Goal: Information Seeking & Learning: Find specific fact

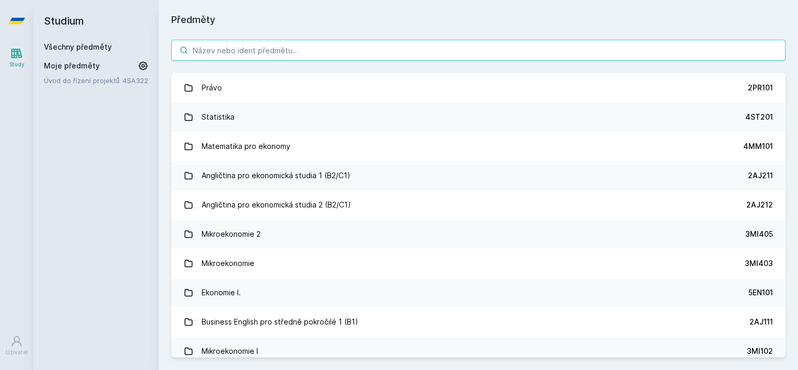
click at [209, 58] on input "search" at bounding box center [478, 50] width 614 height 21
paste input "22F301"
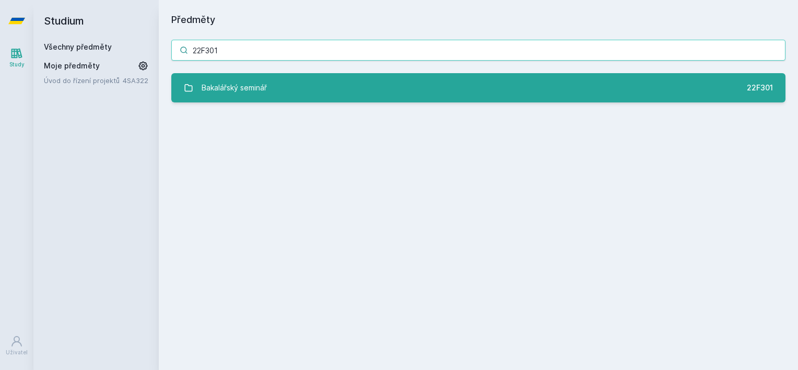
type input "22F301"
click at [238, 96] on div "Bakalářský seminář" at bounding box center [234, 87] width 65 height 21
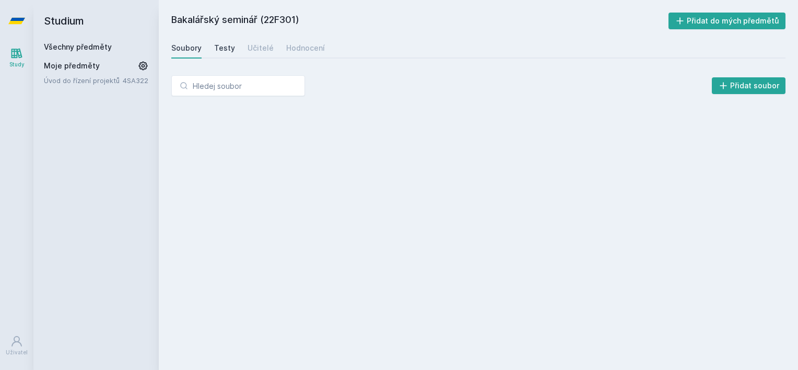
click at [216, 46] on div "Testy" at bounding box center [224, 48] width 21 height 10
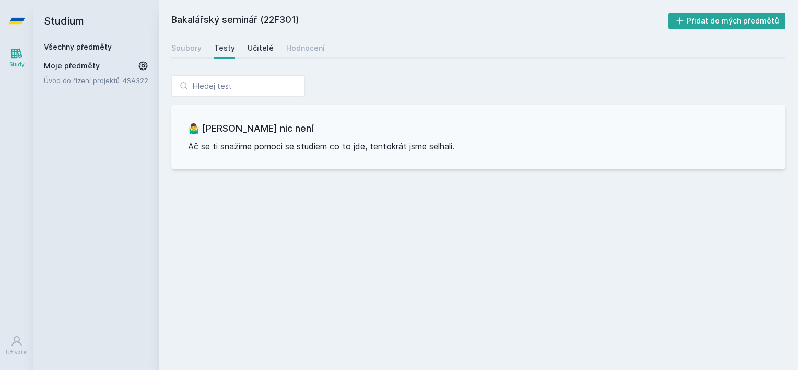
click at [259, 46] on div "Učitelé" at bounding box center [260, 48] width 26 height 10
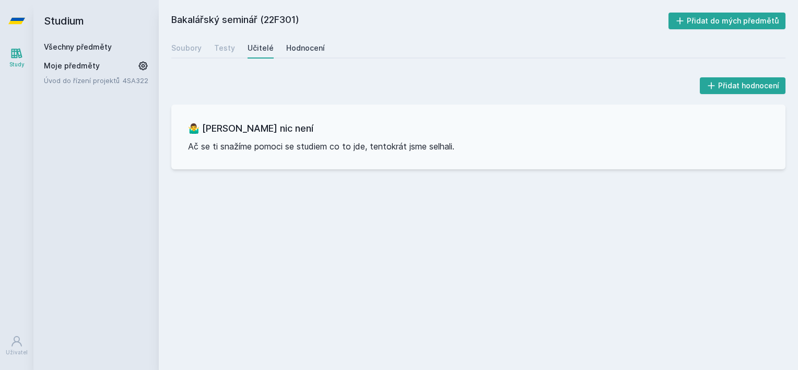
click at [307, 56] on link "Hodnocení" at bounding box center [305, 48] width 39 height 21
click at [102, 47] on link "Všechny předměty" at bounding box center [78, 46] width 68 height 9
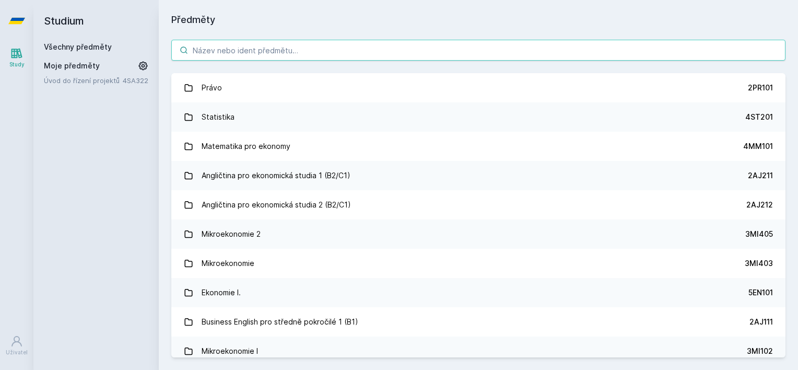
click at [234, 54] on input "search" at bounding box center [478, 50] width 614 height 21
paste input "22F502"
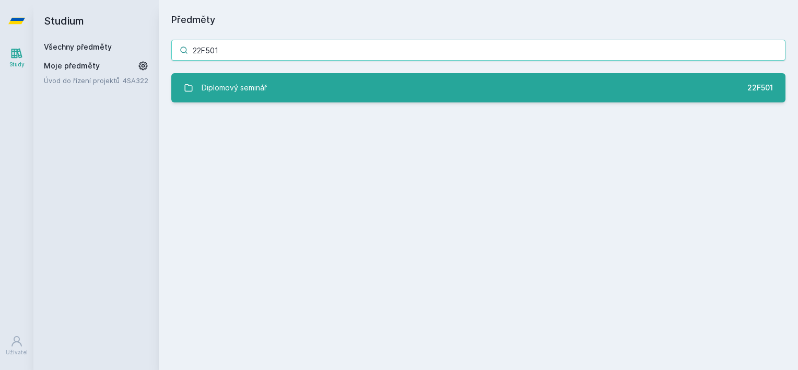
type input "22F501"
click at [290, 82] on link "Diplomový seminář 22F501" at bounding box center [478, 87] width 614 height 29
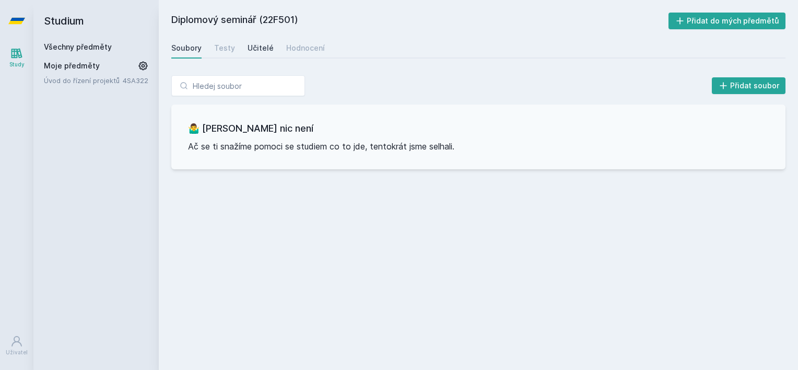
click at [257, 47] on div "Učitelé" at bounding box center [260, 48] width 26 height 10
click at [300, 50] on div "Hodnocení" at bounding box center [305, 48] width 39 height 10
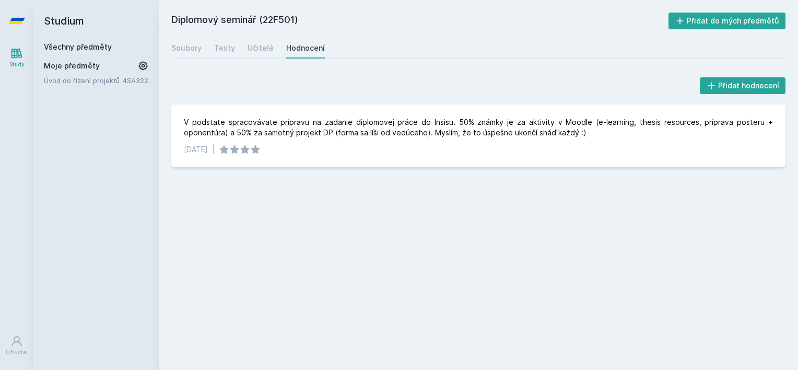
click at [100, 51] on div "Všechny předměty" at bounding box center [96, 47] width 104 height 10
click at [96, 36] on h2 "Studium" at bounding box center [96, 21] width 104 height 42
click at [74, 48] on link "Všechny předměty" at bounding box center [78, 46] width 68 height 9
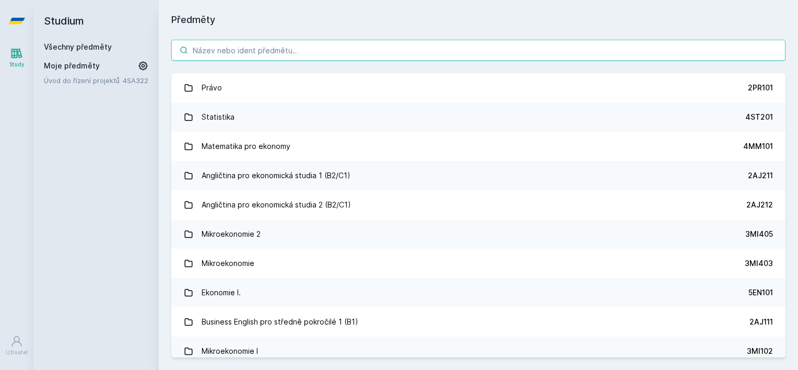
click at [246, 52] on input "search" at bounding box center [478, 50] width 614 height 21
paste input "2IB351"
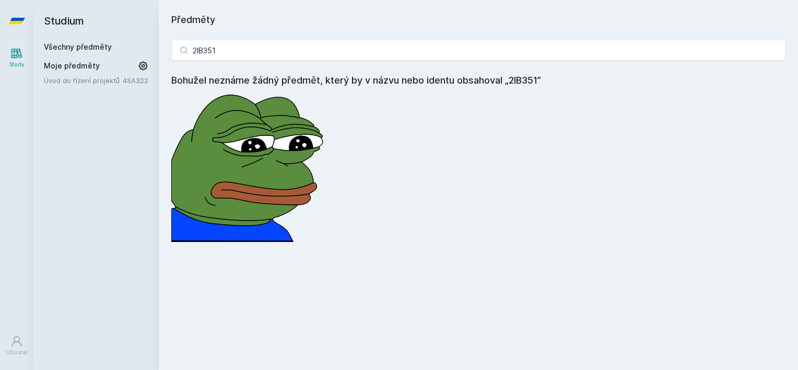
click at [313, 62] on div "2IB351 Bohužel neznáme žádný předmět, který by v názvu nebo identu obsahoval „2…" at bounding box center [478, 140] width 639 height 227
click at [313, 52] on input "2IB351" at bounding box center [478, 50] width 614 height 21
paste input "MO52"
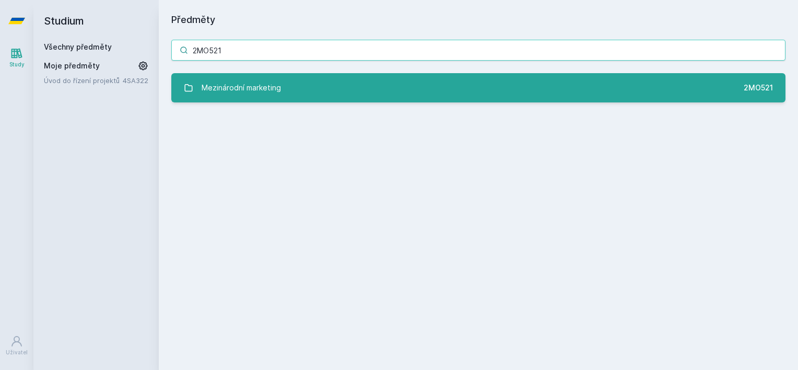
type input "2MO521"
click at [251, 90] on div "Mezinárodní marketing" at bounding box center [241, 87] width 79 height 21
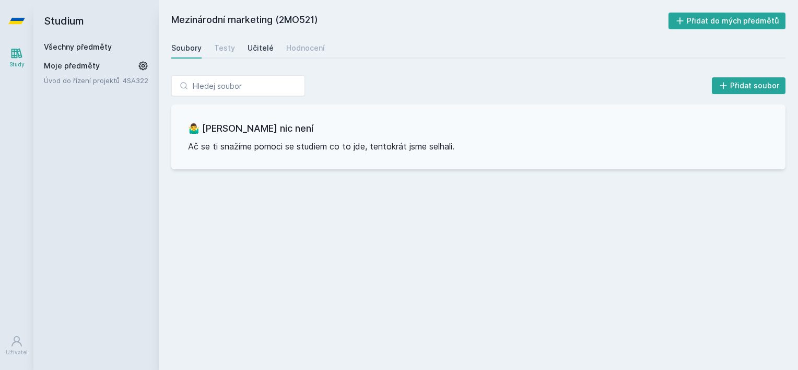
click at [249, 45] on div "Učitelé" at bounding box center [260, 48] width 26 height 10
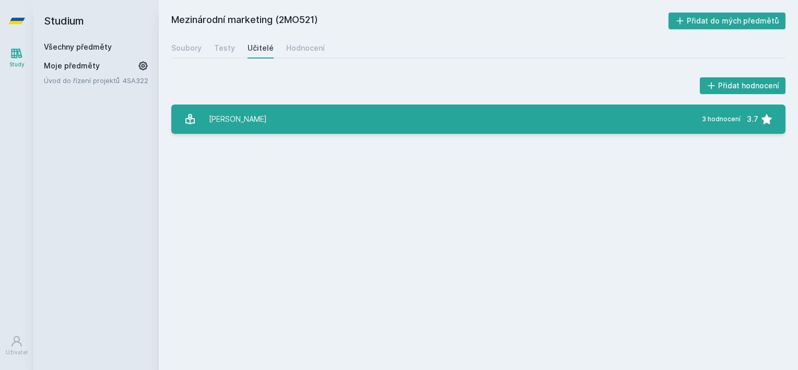
click at [264, 109] on div "[PERSON_NAME]" at bounding box center [238, 119] width 58 height 21
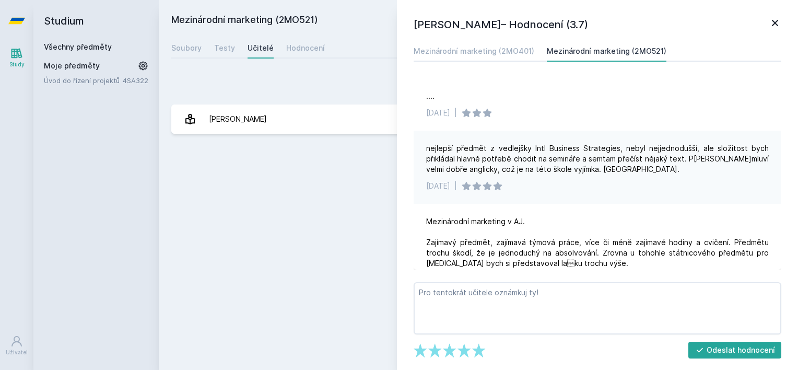
scroll to position [27, 0]
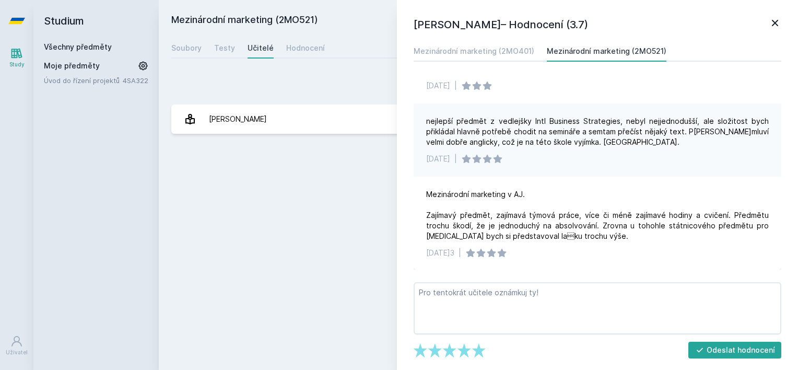
click at [779, 27] on icon at bounding box center [775, 23] width 13 height 13
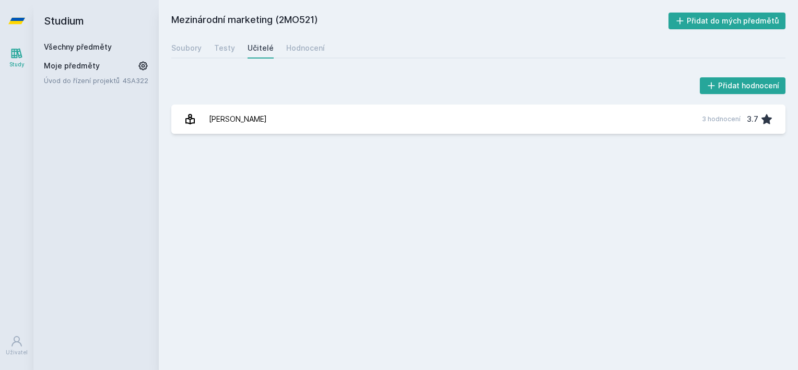
click at [69, 46] on link "Všechny předměty" at bounding box center [78, 46] width 68 height 9
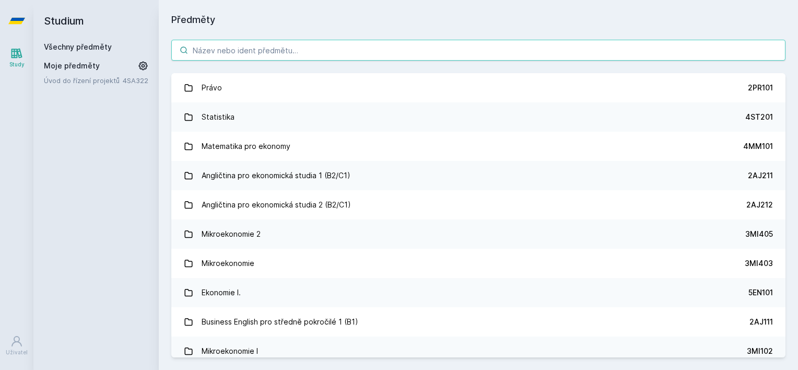
click at [230, 55] on input "search" at bounding box center [478, 50] width 614 height 21
paste input "2MO451"
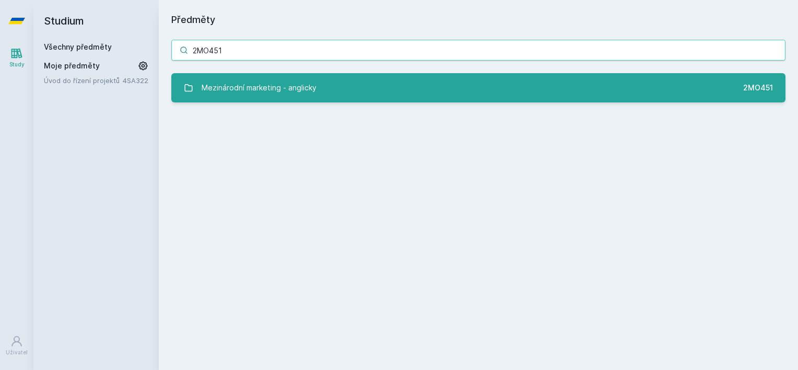
type input "2MO451"
click at [226, 80] on div "Mezinárodní marketing - anglicky" at bounding box center [259, 87] width 115 height 21
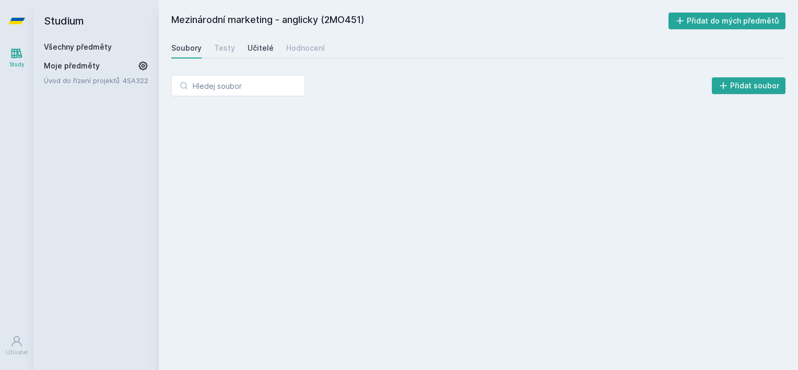
click at [268, 42] on link "Učitelé" at bounding box center [260, 48] width 26 height 21
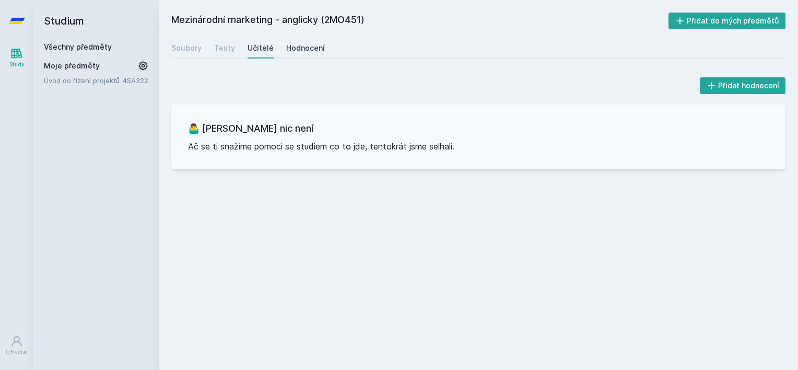
click at [292, 54] on link "Hodnocení" at bounding box center [305, 48] width 39 height 21
click at [101, 51] on link "Všechny předměty" at bounding box center [78, 46] width 68 height 9
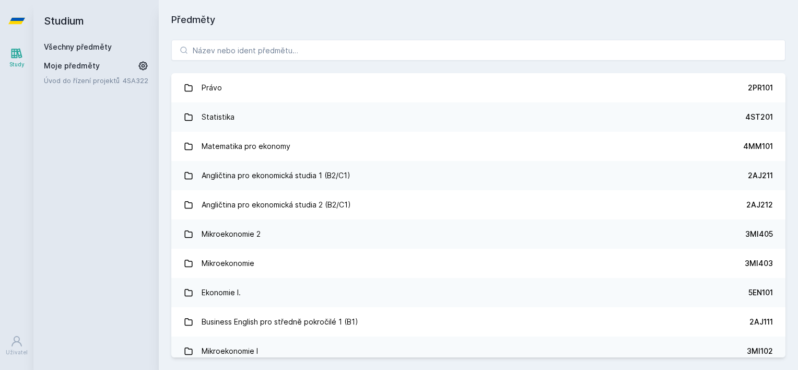
click at [159, 40] on div "Právo 2PR101 Statistika 4ST201 Matematika pro ekonomy 4MM101 Angličtina pro eko…" at bounding box center [478, 198] width 639 height 343
click at [235, 56] on input "search" at bounding box center [478, 50] width 614 height 21
paste input "2MO432"
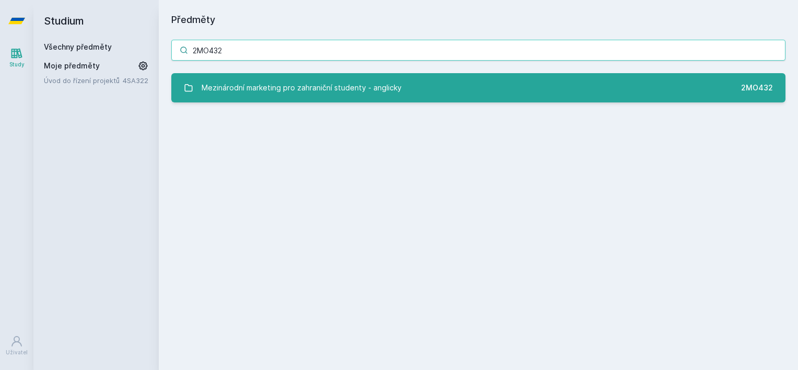
type input "2MO432"
click at [287, 92] on div "Mezinárodní marketing pro zahraniční studenty - anglicky" at bounding box center [302, 87] width 200 height 21
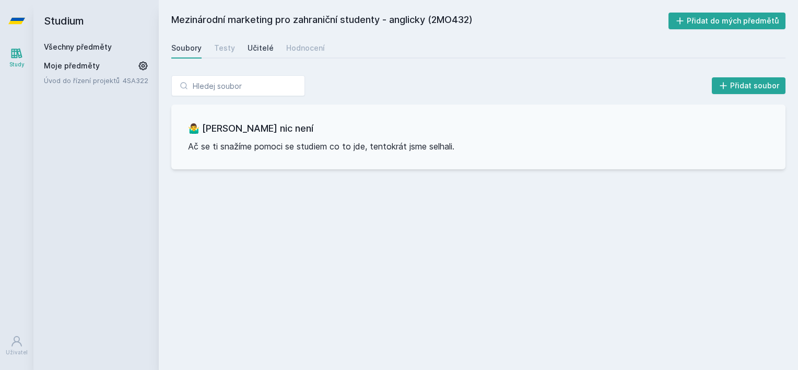
click at [262, 52] on div "Učitelé" at bounding box center [260, 48] width 26 height 10
click at [287, 48] on div "Hodnocení" at bounding box center [305, 48] width 39 height 10
click at [67, 45] on link "Všechny předměty" at bounding box center [78, 46] width 68 height 9
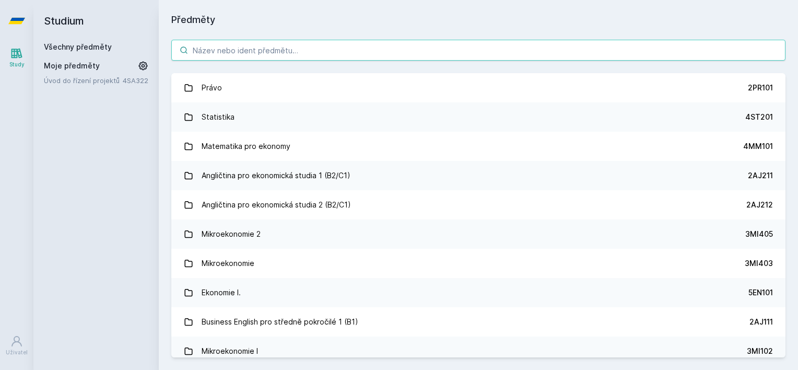
click at [320, 43] on input "search" at bounding box center [478, 50] width 614 height 21
paste input "2OBP"
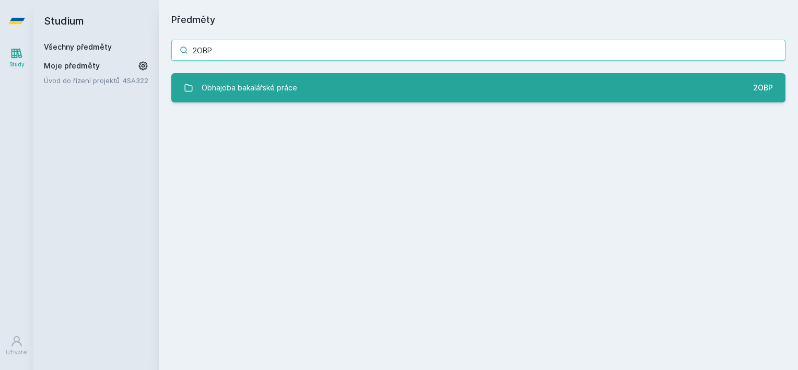
type input "2OBP"
click at [281, 87] on div "Obhajoba bakalářské práce" at bounding box center [250, 87] width 96 height 21
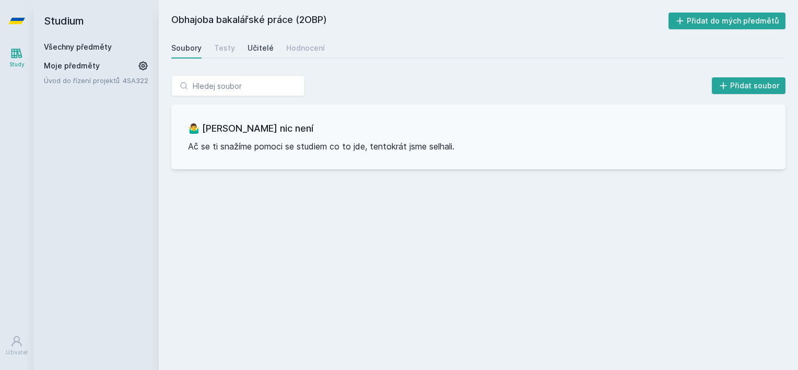
click at [247, 52] on div "Učitelé" at bounding box center [260, 48] width 26 height 10
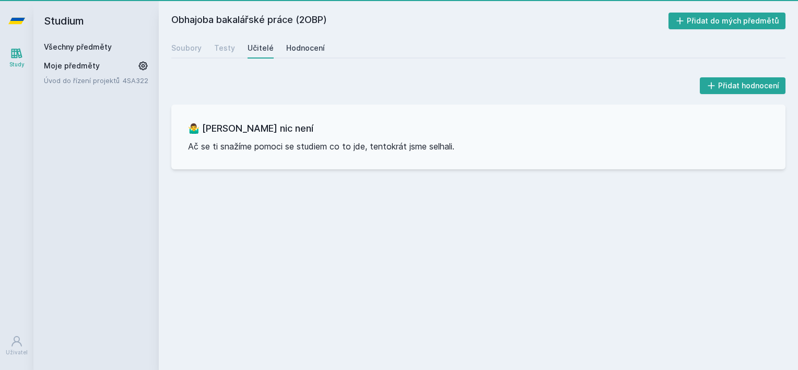
click at [286, 51] on div "Hodnocení" at bounding box center [305, 48] width 39 height 10
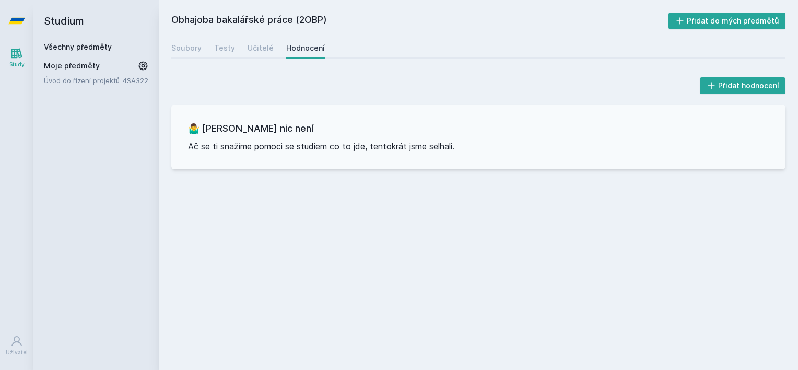
click at [86, 42] on link "Všechny předměty" at bounding box center [78, 46] width 68 height 9
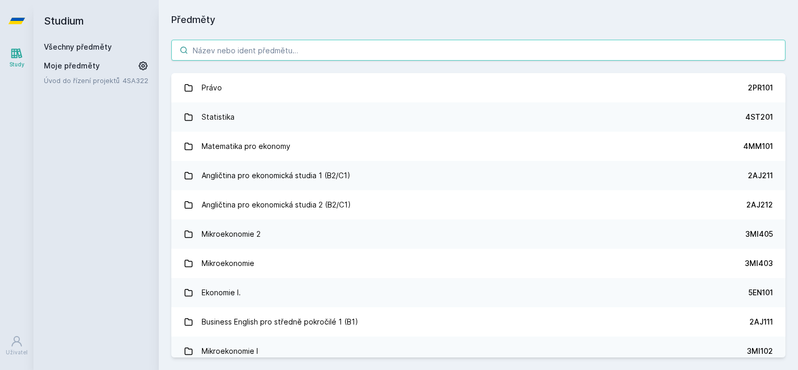
click at [256, 57] on input "search" at bounding box center [478, 50] width 614 height 21
paste input "2ODP"
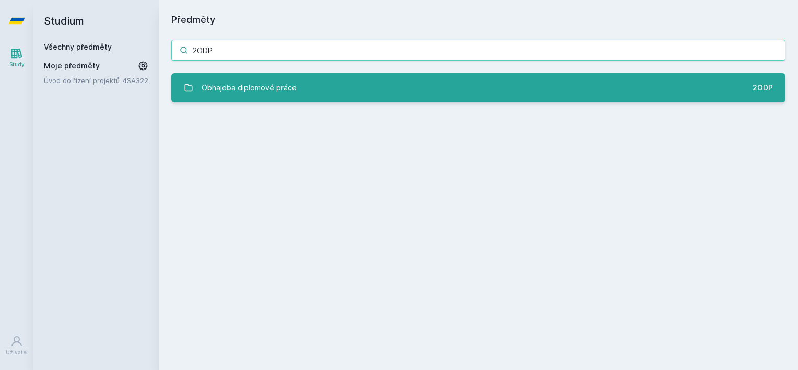
type input "2ODP"
click at [266, 86] on div "Obhajoba diplomové práce" at bounding box center [249, 87] width 95 height 21
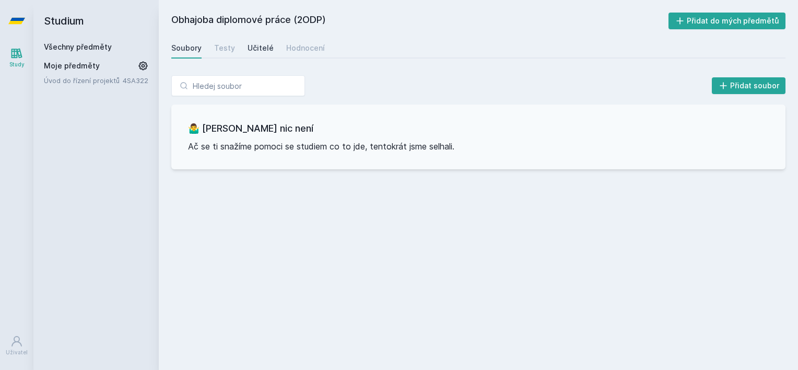
click at [262, 48] on div "Učitelé" at bounding box center [260, 48] width 26 height 10
click at [298, 46] on div "Hodnocení" at bounding box center [305, 48] width 39 height 10
click at [72, 44] on link "Všechny předměty" at bounding box center [78, 46] width 68 height 9
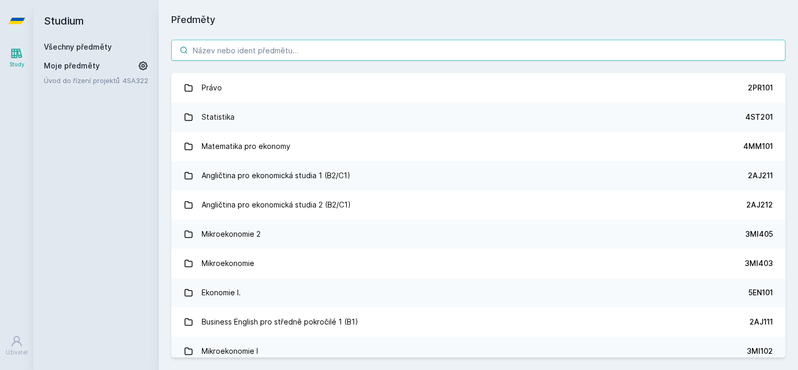
click at [276, 44] on input "search" at bounding box center [478, 50] width 614 height 21
paste input "22F401"
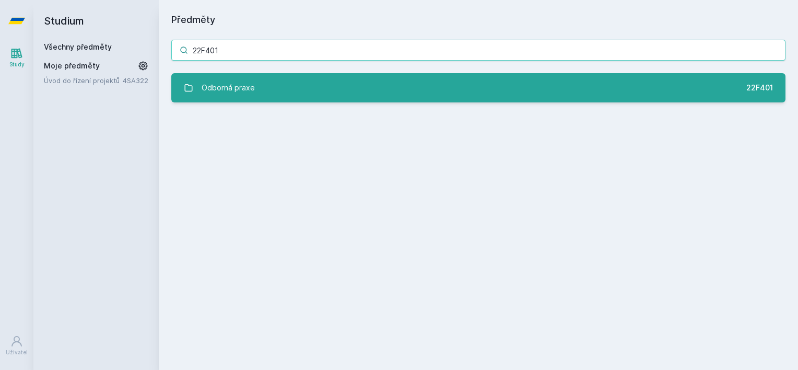
type input "22F401"
click at [324, 84] on link "Odborná praxe 22F401" at bounding box center [478, 87] width 614 height 29
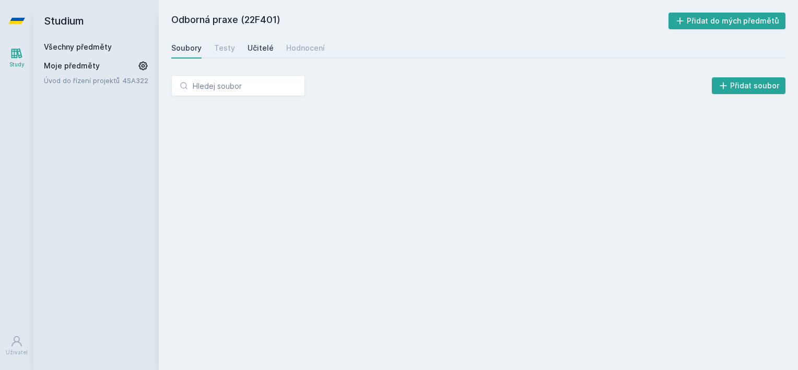
click at [256, 49] on div "Učitelé" at bounding box center [260, 48] width 26 height 10
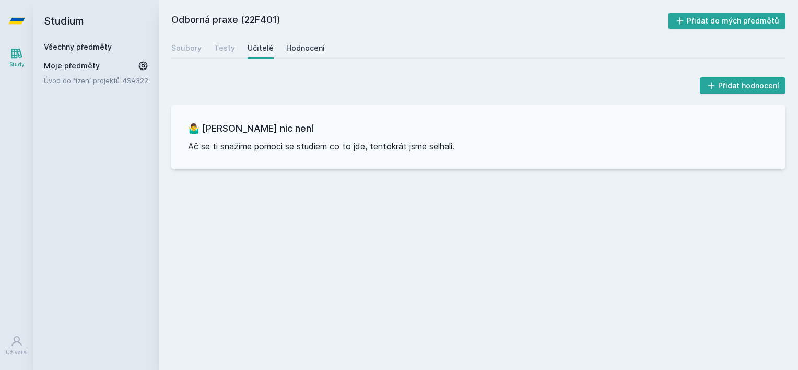
click at [307, 54] on link "Hodnocení" at bounding box center [305, 48] width 39 height 21
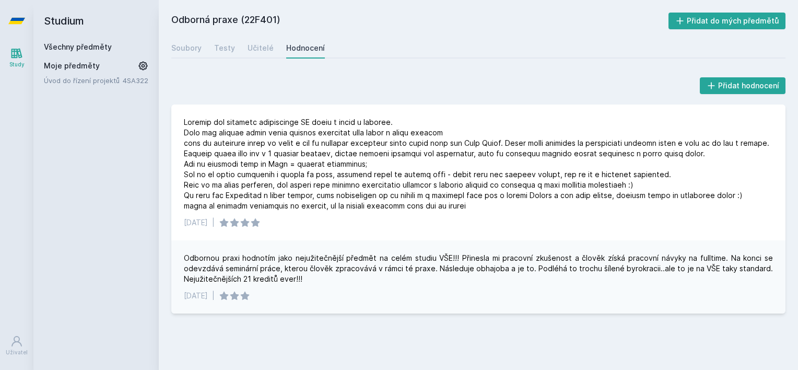
click at [50, 46] on link "Všechny předměty" at bounding box center [78, 46] width 68 height 9
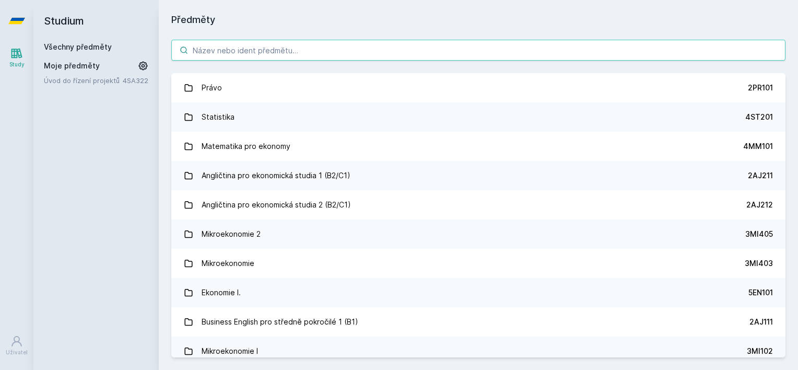
click at [242, 56] on input "search" at bounding box center [478, 50] width 614 height 21
paste input "2MO346"
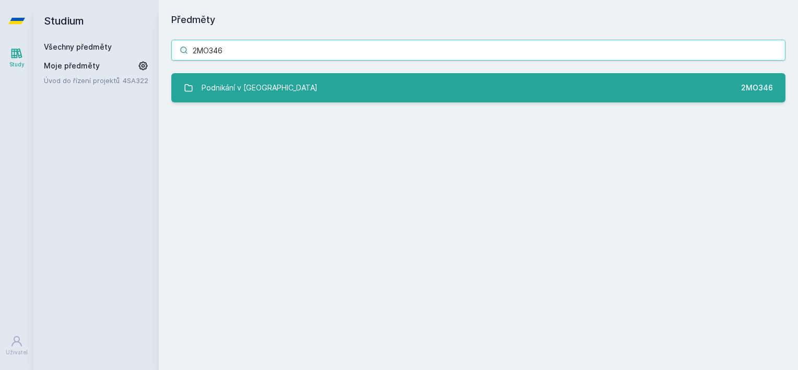
type input "2MO346"
click at [287, 91] on link "Podnikání v [GEOGRAPHIC_DATA] 2MO346" at bounding box center [478, 87] width 614 height 29
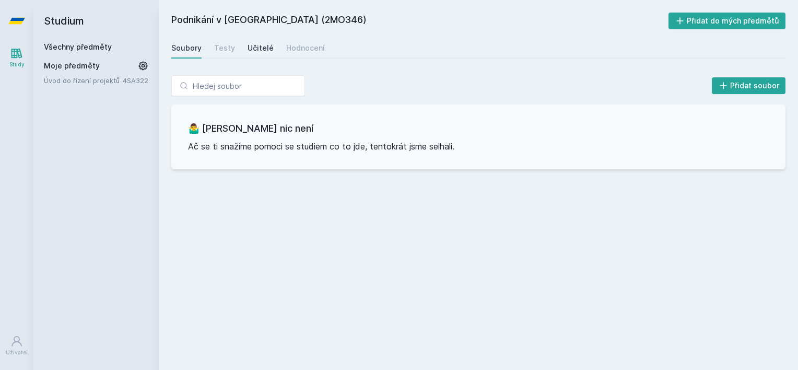
click at [257, 48] on div "Učitelé" at bounding box center [260, 48] width 26 height 10
click at [314, 50] on div "Hodnocení" at bounding box center [305, 48] width 39 height 10
click at [304, 67] on div "Přidat hodnocení 🤷‍♂️ Tady bohužel nic není Ač se ti snažíme pomoci se studiem …" at bounding box center [478, 122] width 639 height 119
click at [432, 79] on div "Přidat hodnocení" at bounding box center [478, 85] width 614 height 21
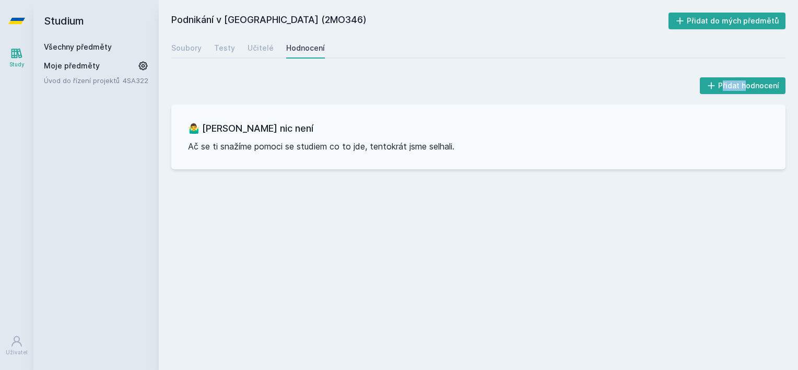
click at [88, 46] on link "Všechny předměty" at bounding box center [78, 46] width 68 height 9
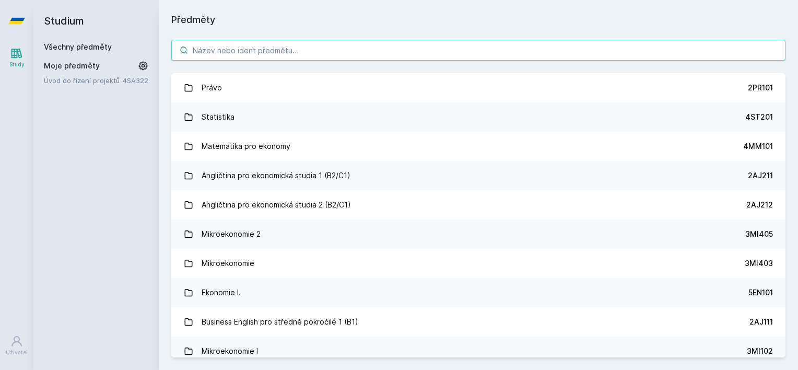
click at [288, 41] on input "search" at bounding box center [478, 50] width 614 height 21
paste input "2MO500"
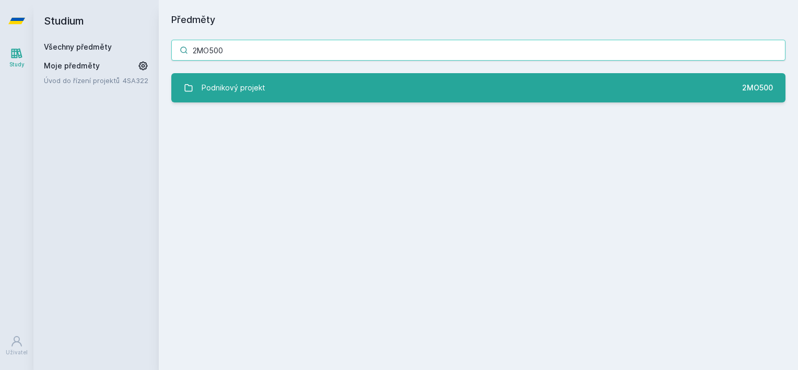
type input "2MO500"
click at [271, 84] on link "Podnikový projekt 2MO500" at bounding box center [478, 87] width 614 height 29
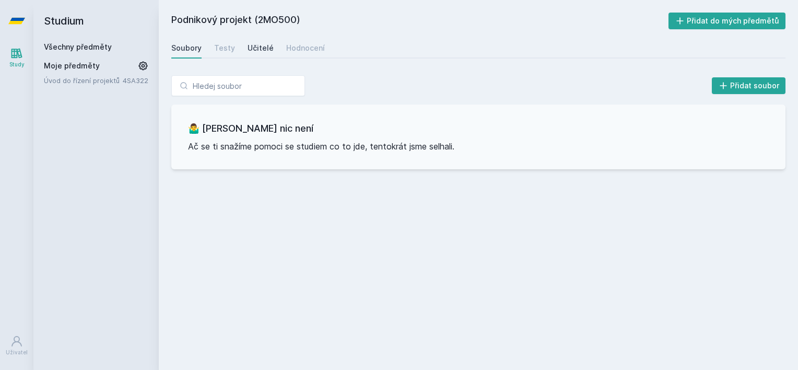
click at [258, 48] on div "Učitelé" at bounding box center [260, 48] width 26 height 10
click at [308, 52] on div "Hodnocení" at bounding box center [305, 48] width 39 height 10
click at [73, 46] on link "Všechny předměty" at bounding box center [78, 46] width 68 height 9
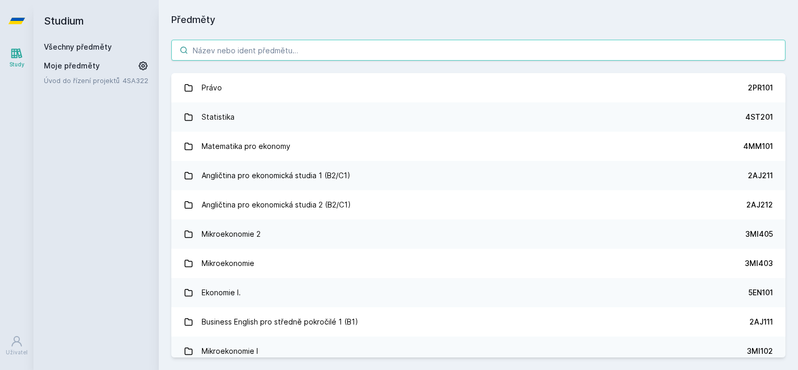
click at [276, 48] on input "search" at bounding box center [478, 50] width 614 height 21
paste input "2MO401"
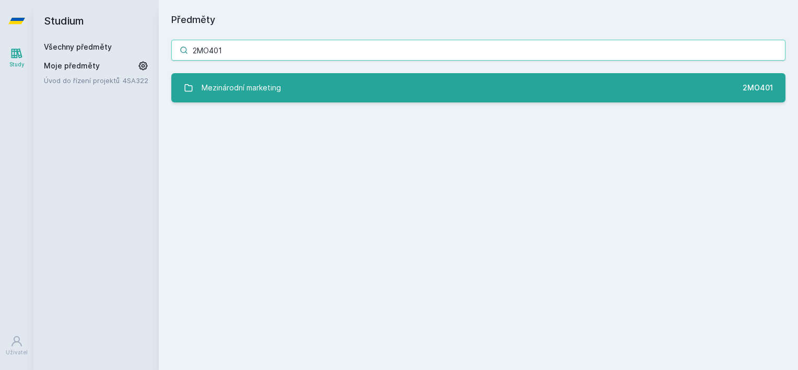
type input "2MO401"
click at [238, 90] on div "Mezinárodní marketing" at bounding box center [241, 87] width 79 height 21
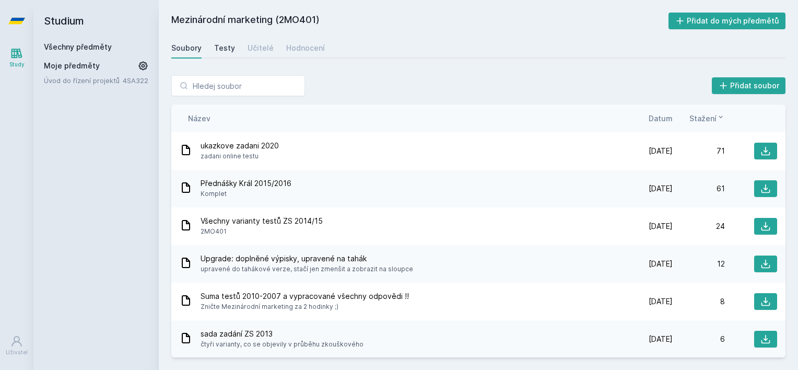
click at [225, 47] on div "Testy" at bounding box center [224, 48] width 21 height 10
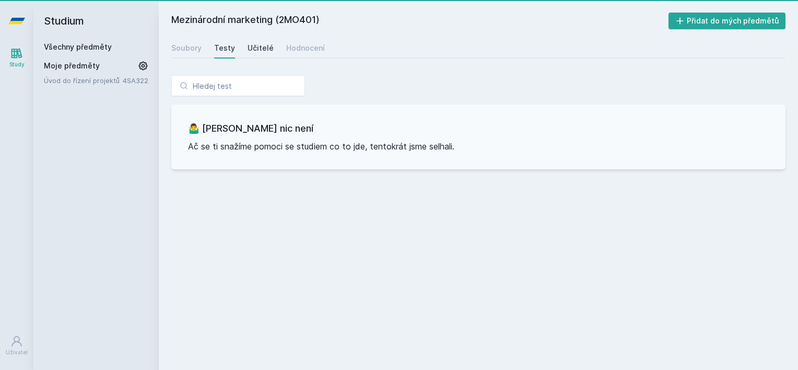
click at [253, 50] on div "Učitelé" at bounding box center [260, 48] width 26 height 10
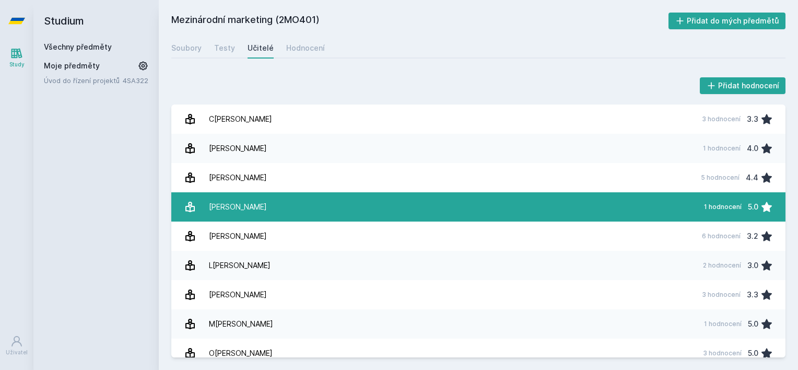
click at [269, 142] on link "[PERSON_NAME] 1 hodnocení 4.0" at bounding box center [478, 148] width 614 height 29
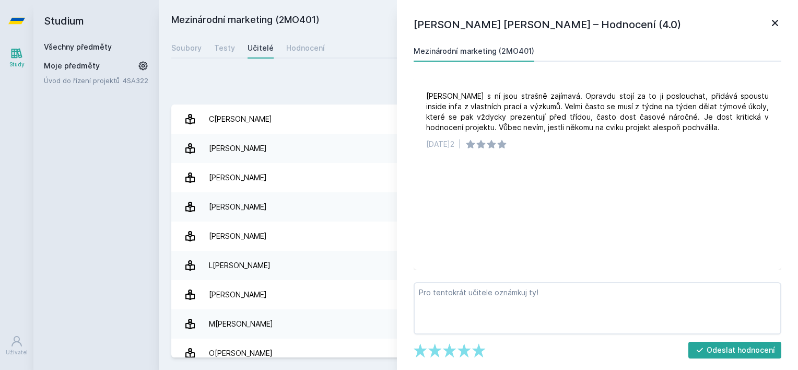
click at [781, 23] on icon at bounding box center [775, 23] width 13 height 13
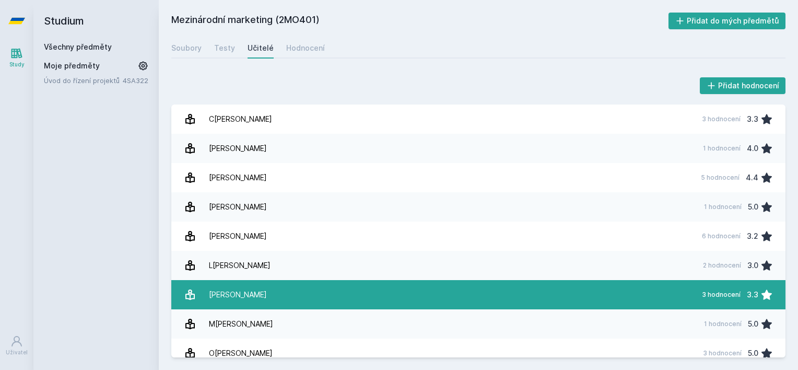
click at [401, 294] on link "L[PERSON_NAME] 3 hodnocení 3.3" at bounding box center [478, 294] width 614 height 29
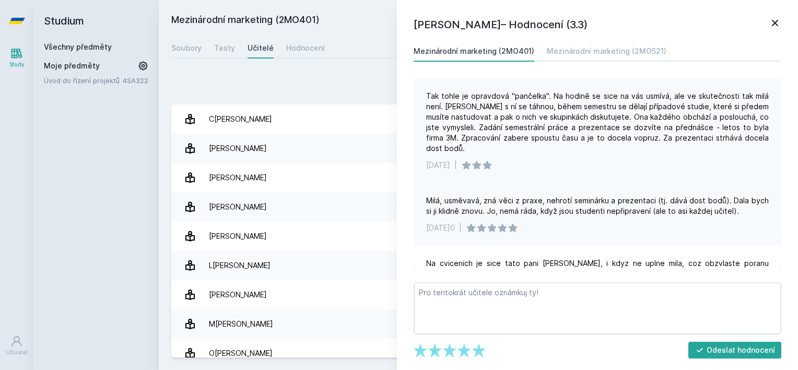
scroll to position [90, 0]
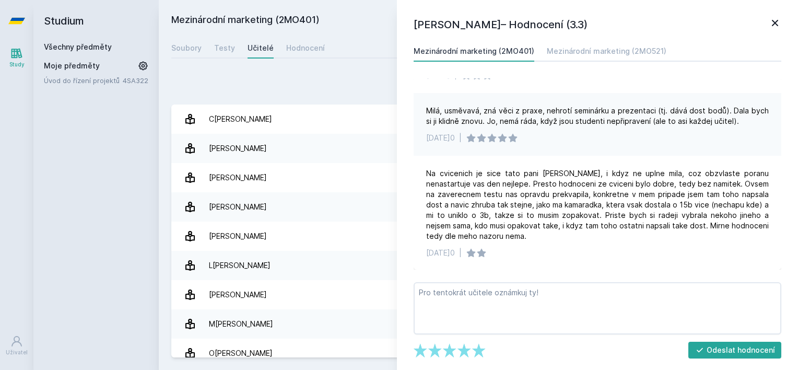
click at [783, 20] on div "[PERSON_NAME] – Hodnocení (3.3) Mezinárodní marketing (2MO401) Mezinárodní mark…" at bounding box center [597, 185] width 401 height 370
click at [777, 20] on icon at bounding box center [775, 23] width 6 height 6
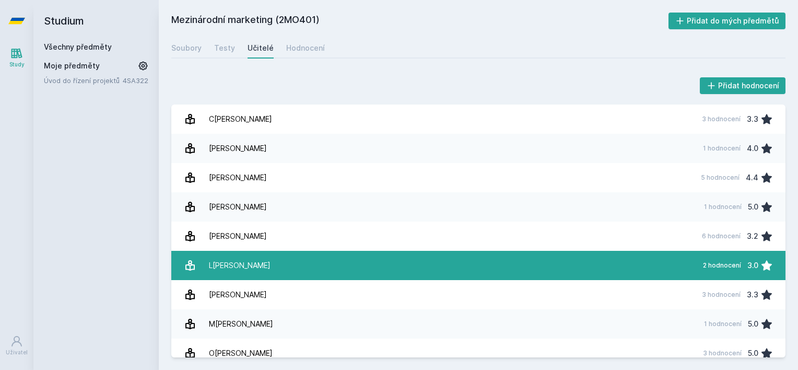
scroll to position [68, 0]
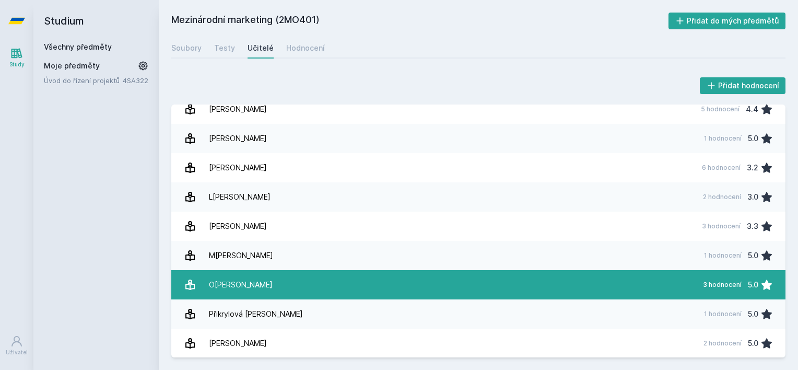
click at [375, 273] on link "O[PERSON_NAME] 3 hodnocení 5.0" at bounding box center [478, 284] width 614 height 29
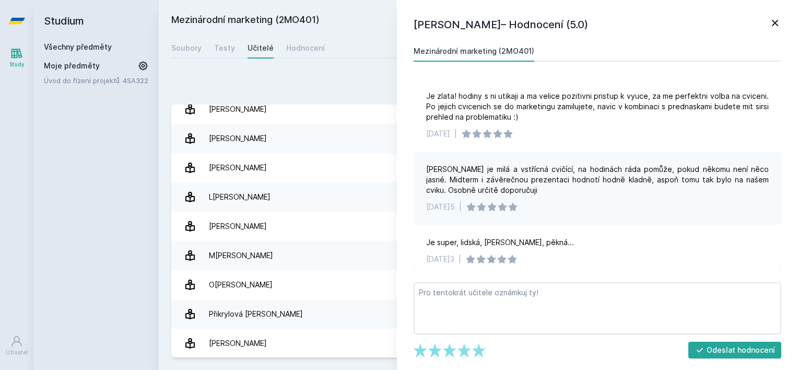
scroll to position [6, 0]
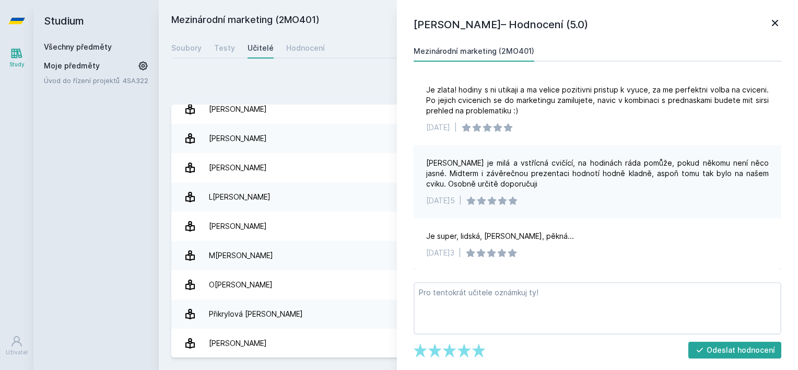
click at [775, 19] on icon at bounding box center [775, 23] width 13 height 13
